Goal: Task Accomplishment & Management: Use online tool/utility

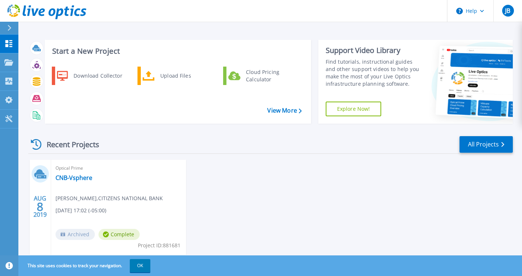
scroll to position [22, 0]
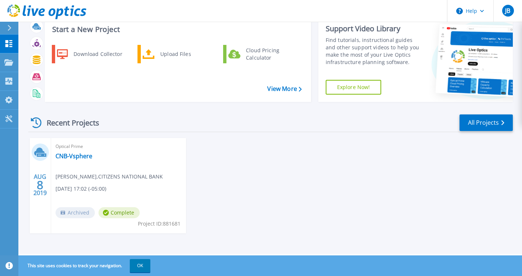
click at [258, 194] on div "AUG 8 2019 Optical Prime CNB-Vsphere Jonathan Berg , CITIZENS NATIONAL BANK 08/…" at bounding box center [267, 193] width 490 height 110
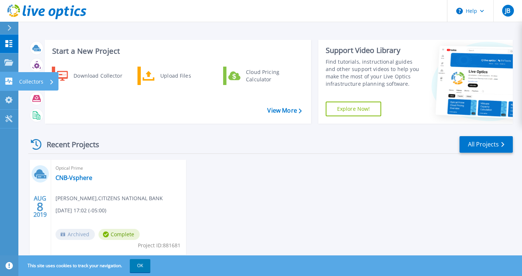
click at [38, 82] on p "Collectors" at bounding box center [31, 81] width 24 height 19
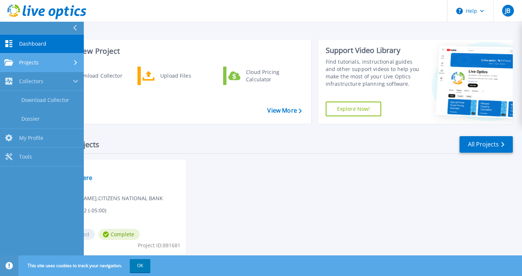
click at [40, 63] on div "Projects" at bounding box center [41, 62] width 75 height 7
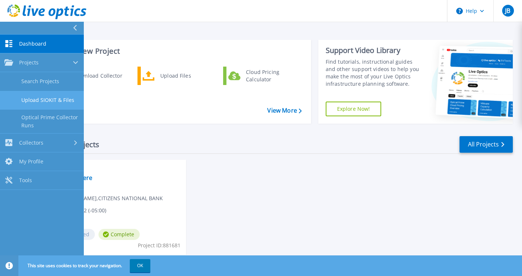
click at [46, 101] on link "Upload SIOKIT & Files" at bounding box center [42, 100] width 84 height 19
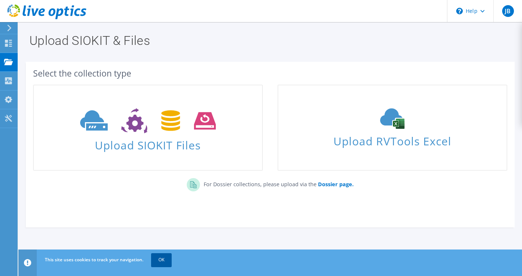
click at [164, 257] on link "OK" at bounding box center [161, 259] width 21 height 13
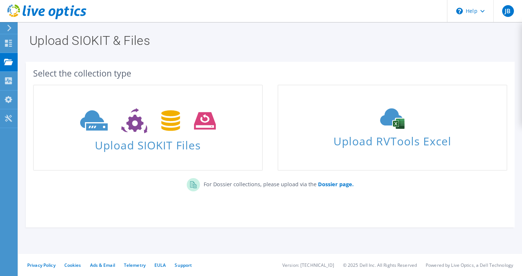
click at [46, 238] on section "Upload SIOKIT & Files Select the collection type Upload SIOKIT Files" at bounding box center [270, 146] width 504 height 249
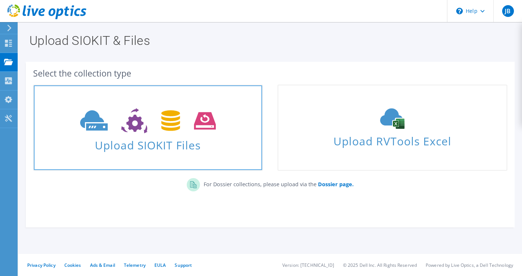
click at [144, 145] on span "Upload SIOKIT Files" at bounding box center [148, 143] width 228 height 16
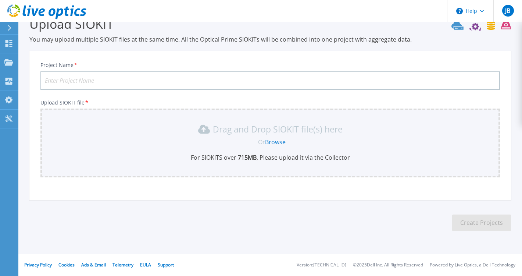
scroll to position [52, 0]
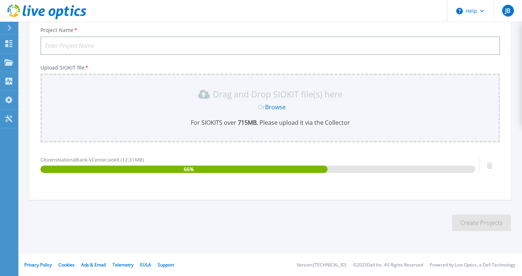
click at [147, 47] on input "Project Name *" at bounding box center [269, 45] width 459 height 18
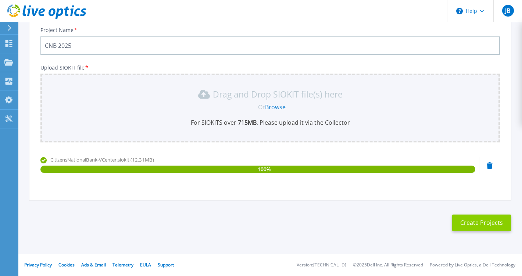
type input "CNB 2025"
click at [478, 223] on button "Create Projects" at bounding box center [481, 222] width 59 height 17
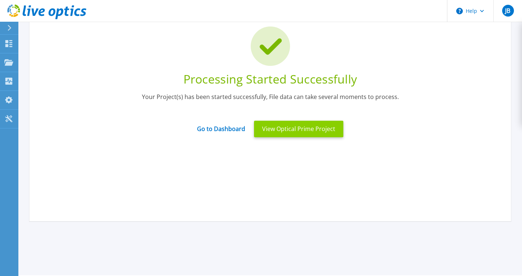
click at [287, 130] on button "View Optical Prime Project" at bounding box center [298, 129] width 89 height 17
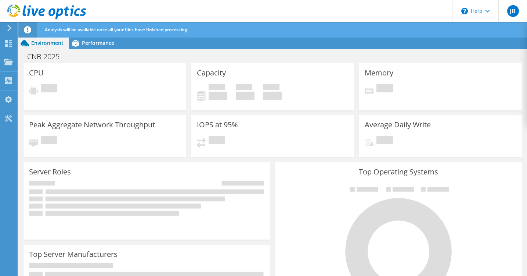
scroll to position [91, 0]
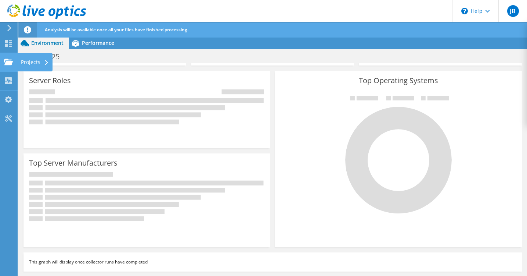
click at [31, 62] on div "Projects" at bounding box center [34, 62] width 35 height 18
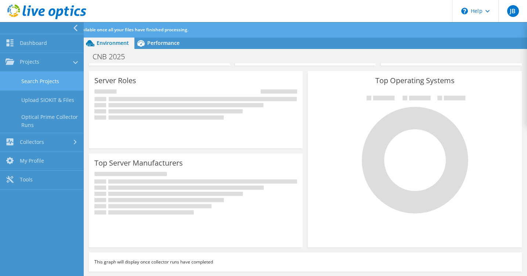
click at [49, 80] on link "Search Projects" at bounding box center [42, 81] width 84 height 19
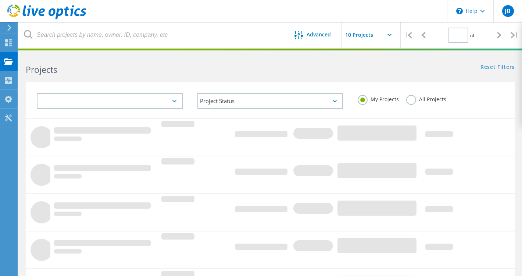
type input "1"
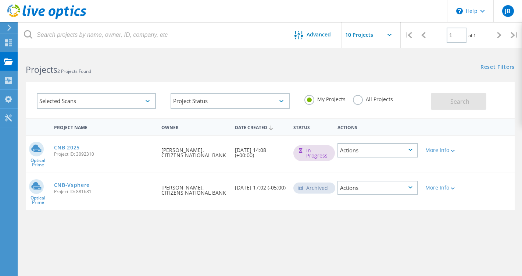
drag, startPoint x: 111, startPoint y: 190, endPoint x: 91, endPoint y: 191, distance: 20.6
click at [91, 191] on span "Project ID: 881681" at bounding box center [104, 191] width 100 height 4
copy span "881681"
click at [115, 157] on div "CNB 2025 Project ID: 3092310" at bounding box center [104, 150] width 108 height 28
click at [412, 151] on icon at bounding box center [410, 150] width 4 height 2
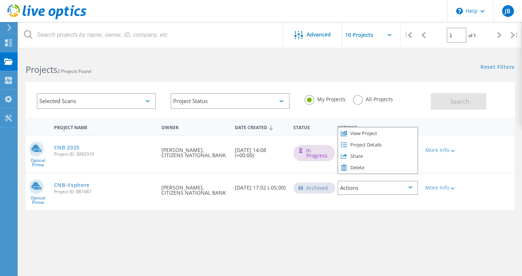
click at [359, 232] on div "Project Name Owner Date Created Status Actions Optical Prime CNB 2025 Project I…" at bounding box center [270, 213] width 489 height 191
